Goal: Task Accomplishment & Management: Complete application form

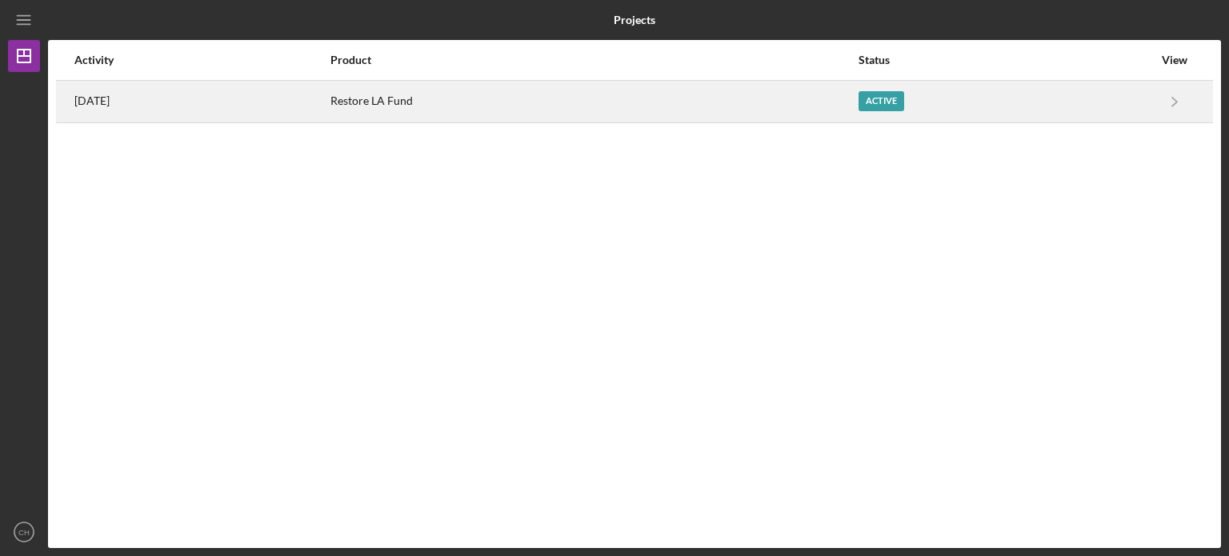
click at [930, 117] on div "Active" at bounding box center [1006, 102] width 294 height 40
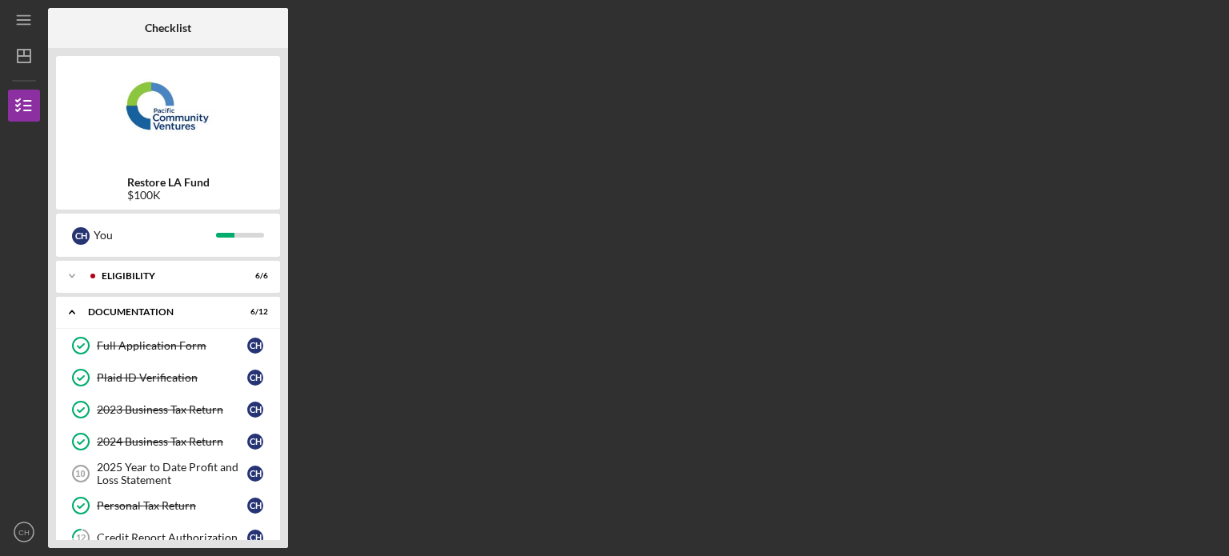
click at [273, 467] on div "Full Application Form Full Application Form C H Plaid ID Verification Plaid ID …" at bounding box center [168, 526] width 224 height 392
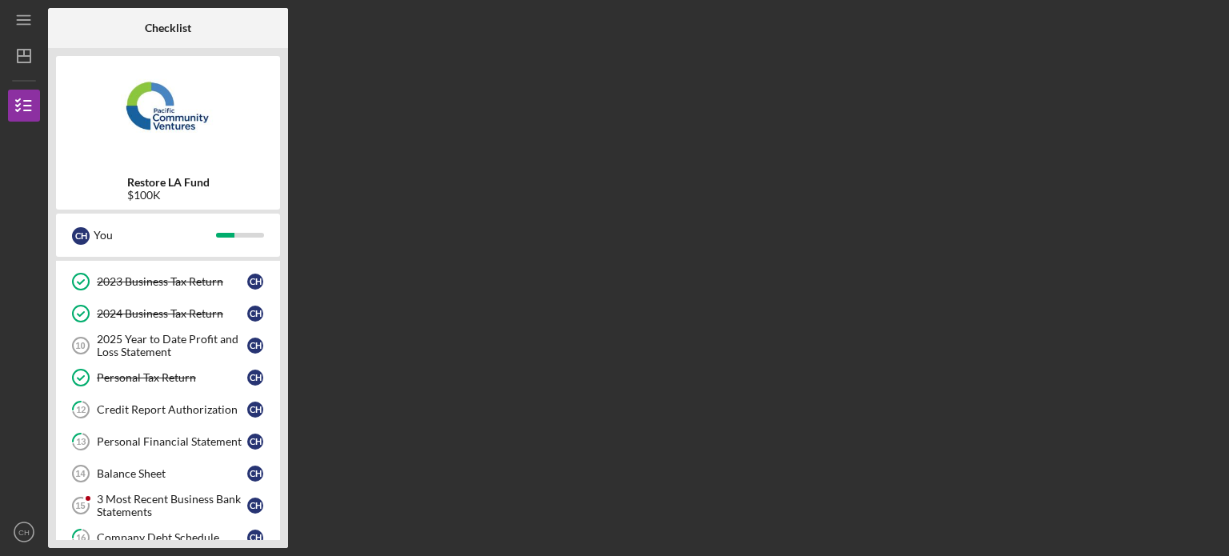
scroll to position [160, 0]
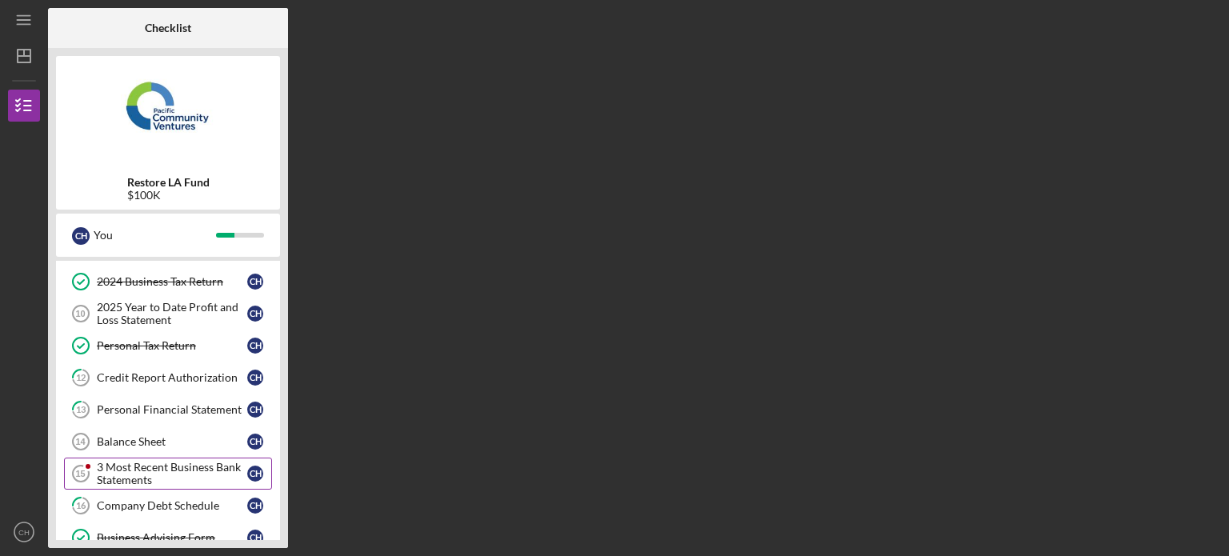
click at [213, 461] on div "3 Most Recent Business Bank Statements" at bounding box center [172, 474] width 150 height 26
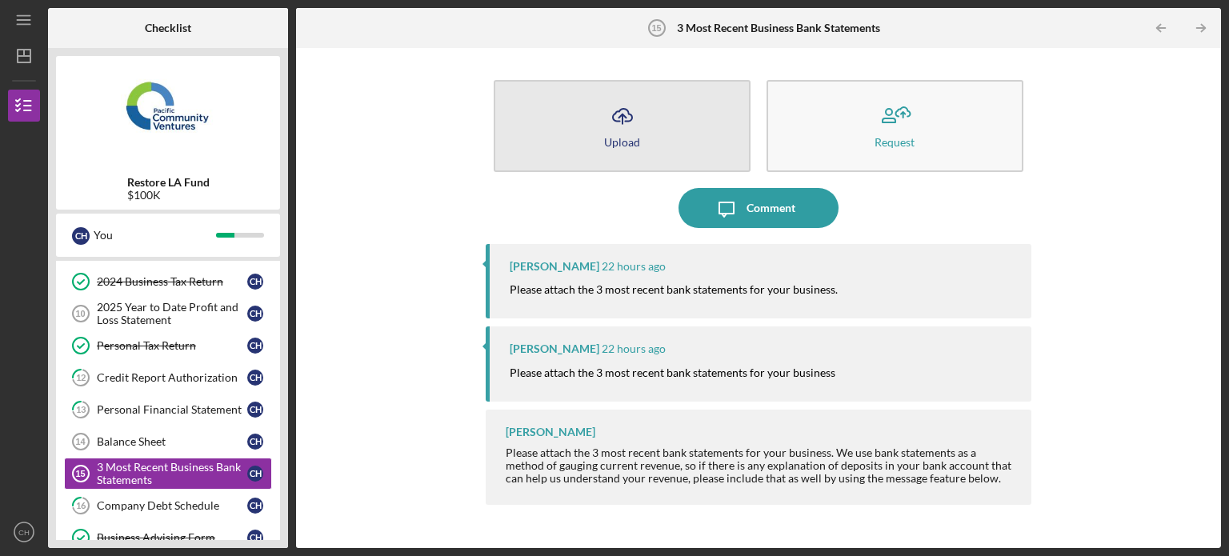
click at [695, 92] on button "Icon/Upload Upload" at bounding box center [622, 126] width 257 height 92
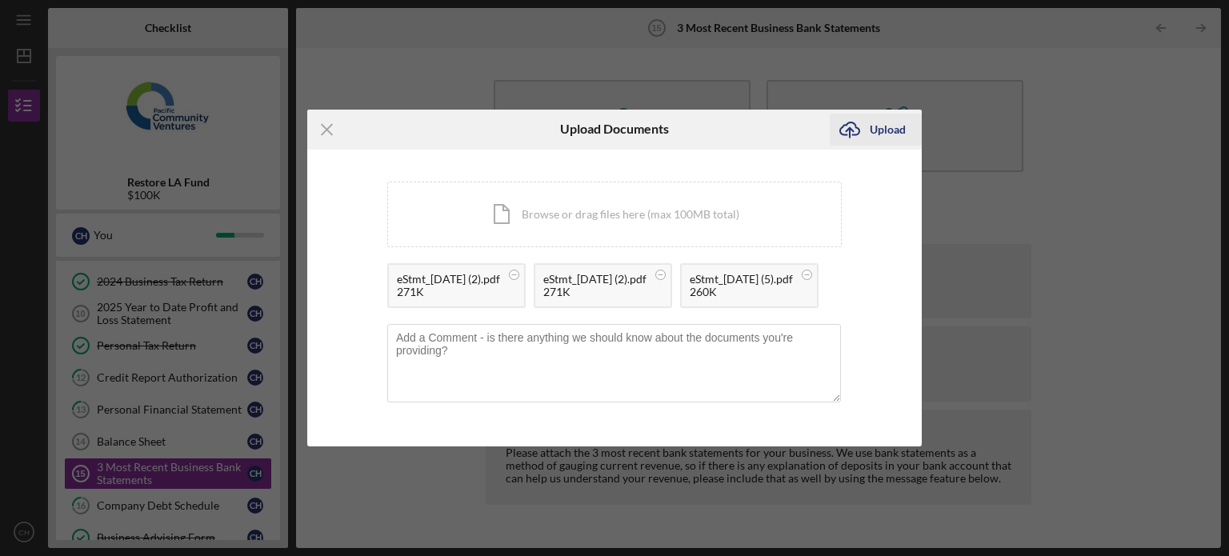
click at [899, 114] on div "Upload" at bounding box center [888, 130] width 36 height 32
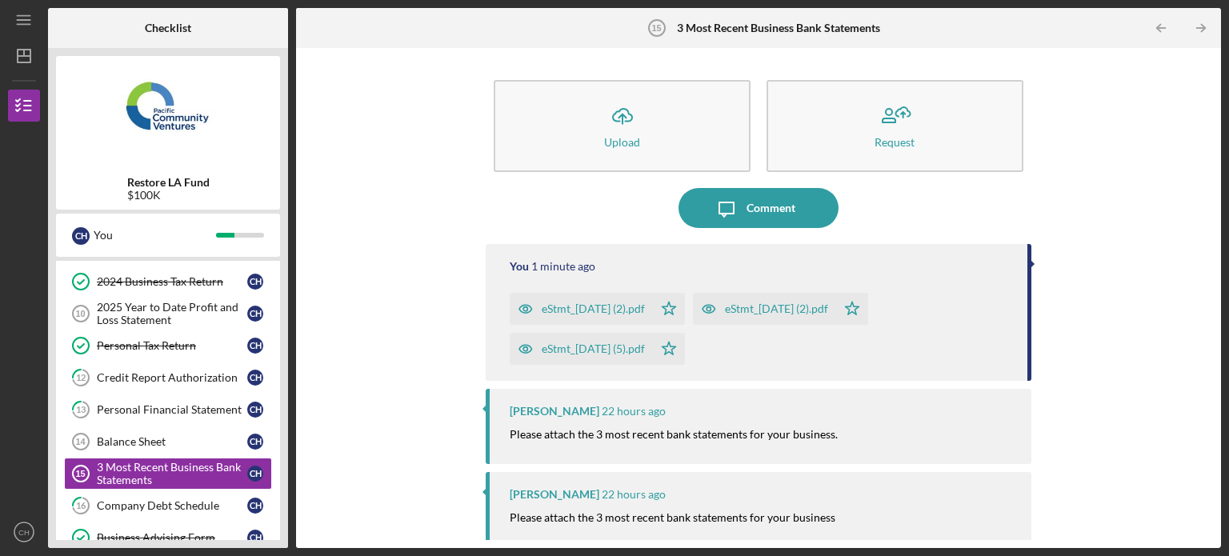
drag, startPoint x: 1215, startPoint y: 82, endPoint x: 1204, endPoint y: 108, distance: 28.4
click at [1204, 108] on div "Icon/Upload Upload Request Icon/Message Comment You 1 minute ago eStmt_[DATE] (…" at bounding box center [758, 298] width 925 height 500
